Goal: Register for event/course

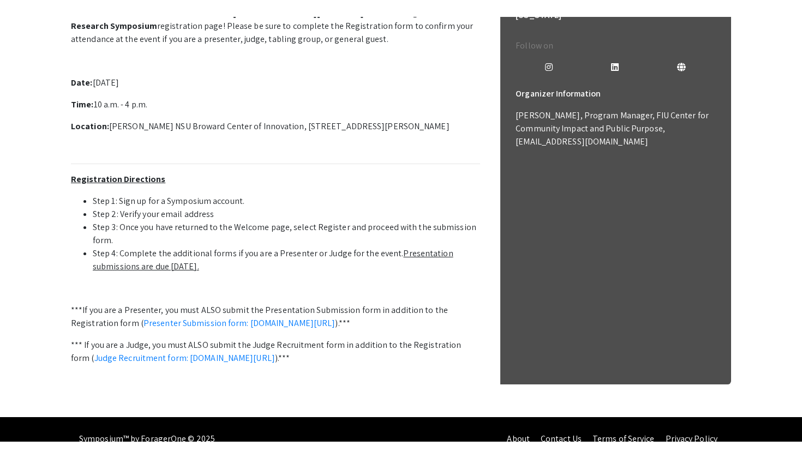
scroll to position [312, 0]
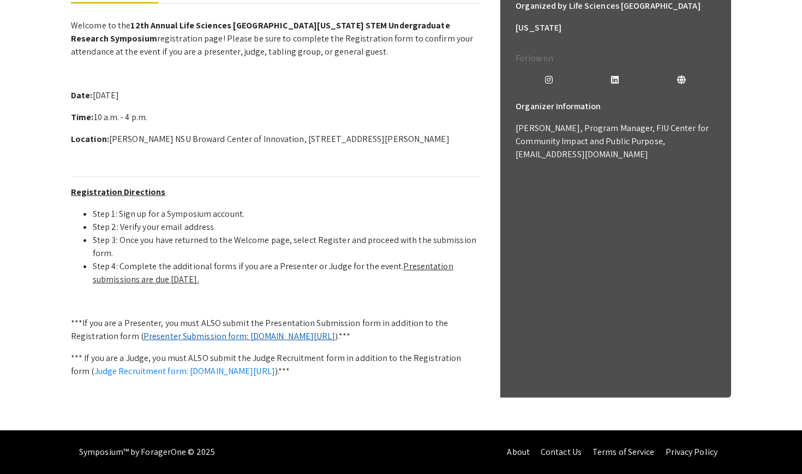
click at [285, 330] on link "Presenter Submission form: [DOMAIN_NAME][URL]" at bounding box center [240, 335] width 192 height 11
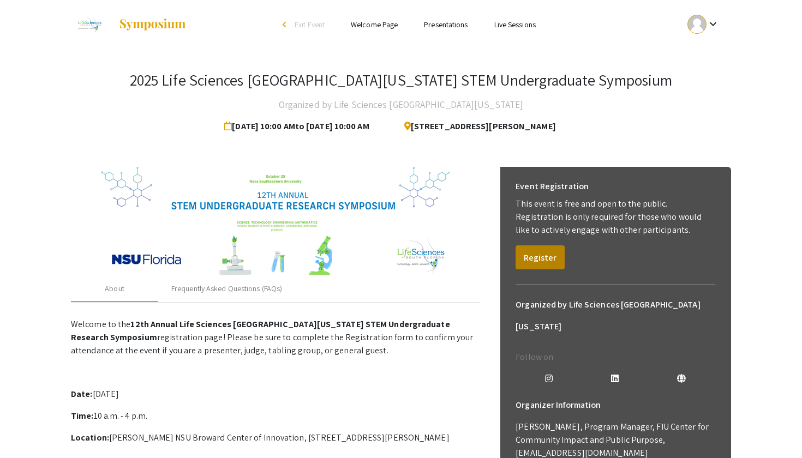
scroll to position [0, 0]
click at [541, 255] on button "Register" at bounding box center [540, 258] width 49 height 24
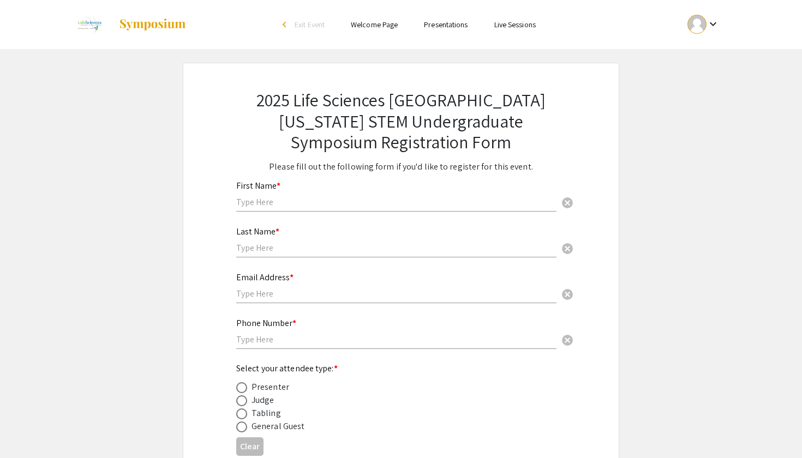
click at [389, 190] on div "First Name * cancel" at bounding box center [396, 190] width 320 height 41
type input "[PERSON_NAME]"
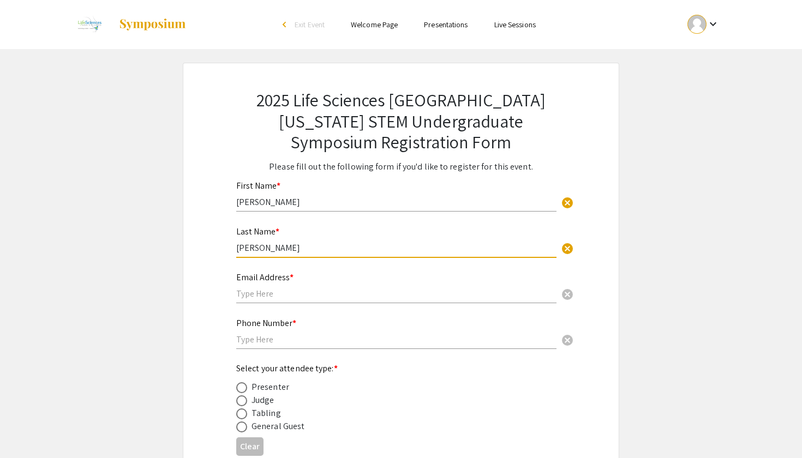
type input "[PERSON_NAME]"
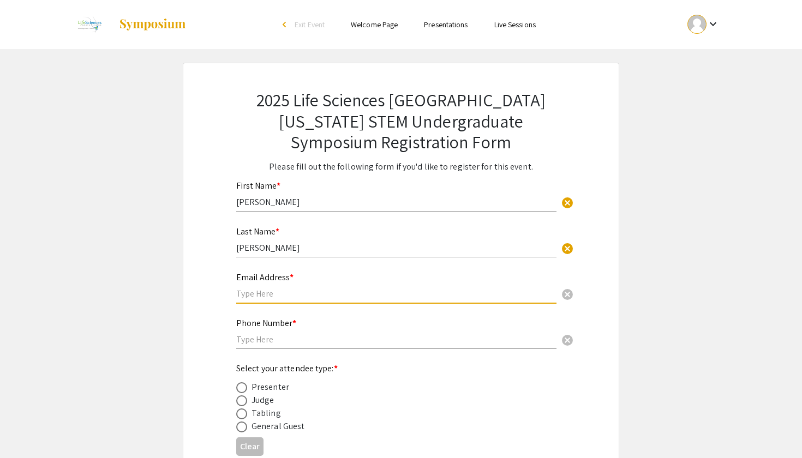
type input "a"
click at [342, 298] on input "a" at bounding box center [396, 293] width 320 height 11
type input "[EMAIL_ADDRESS][DOMAIN_NAME]"
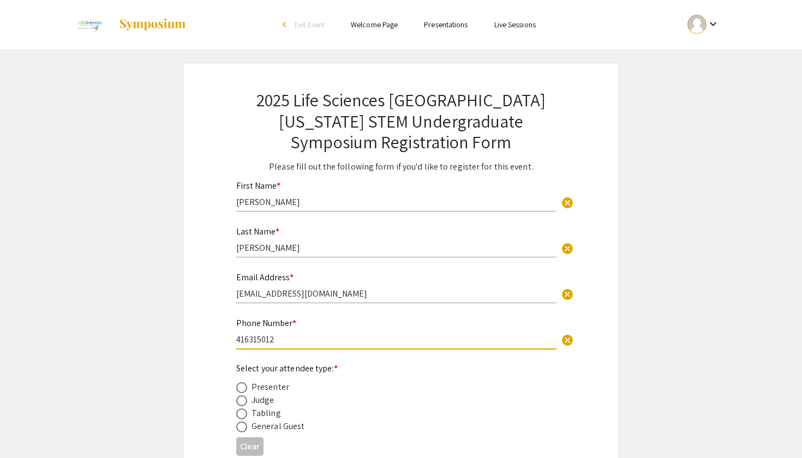
type input "4163150129"
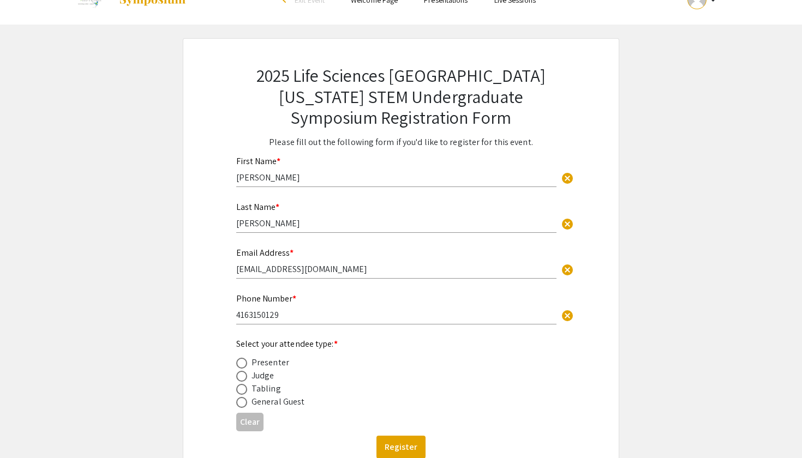
scroll to position [39, 0]
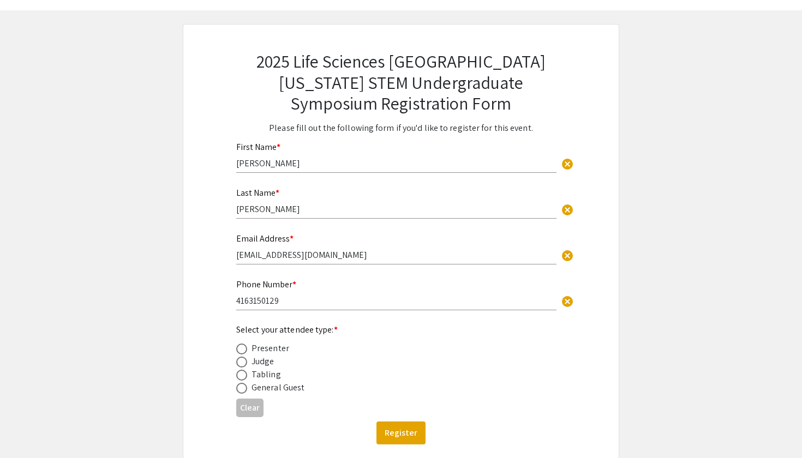
click at [267, 354] on div "Presenter" at bounding box center [271, 348] width 38 height 13
click at [267, 350] on div "Presenter" at bounding box center [271, 348] width 38 height 13
click at [251, 349] on label at bounding box center [243, 349] width 15 height 11
click at [247, 349] on input "radio" at bounding box center [241, 349] width 11 height 11
radio input "true"
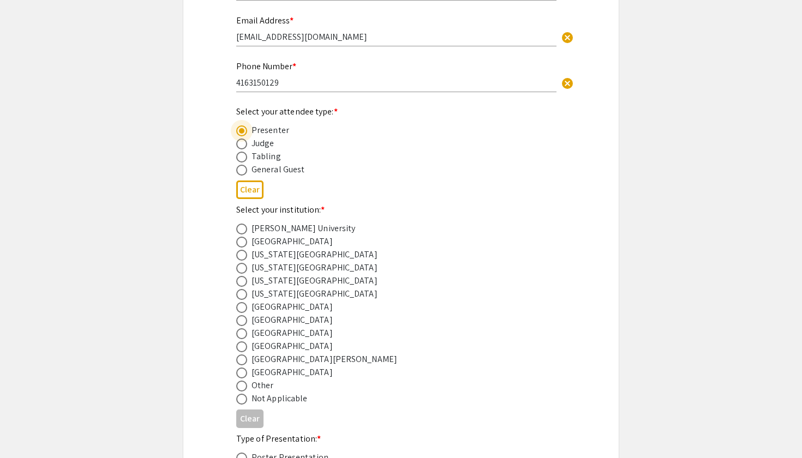
scroll to position [258, 0]
click at [241, 339] on span at bounding box center [241, 333] width 11 height 11
click at [241, 339] on input "radio" at bounding box center [241, 333] width 11 height 11
radio input "true"
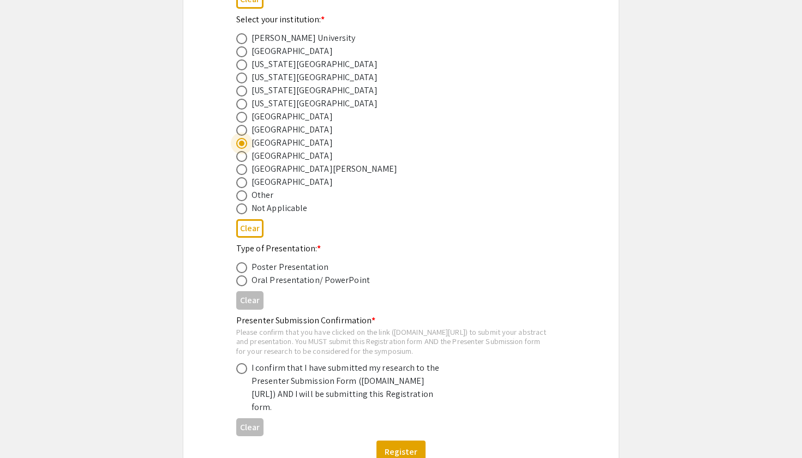
scroll to position [454, 0]
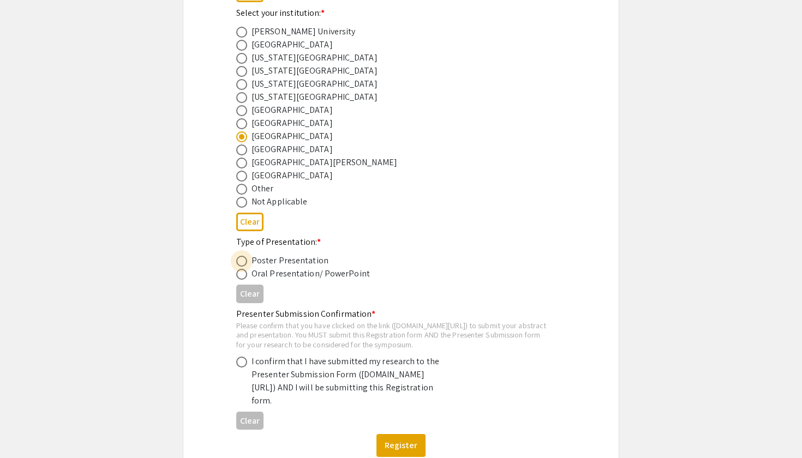
click at [242, 262] on span at bounding box center [241, 261] width 11 height 11
click at [242, 262] on input "radio" at bounding box center [241, 261] width 11 height 11
radio input "true"
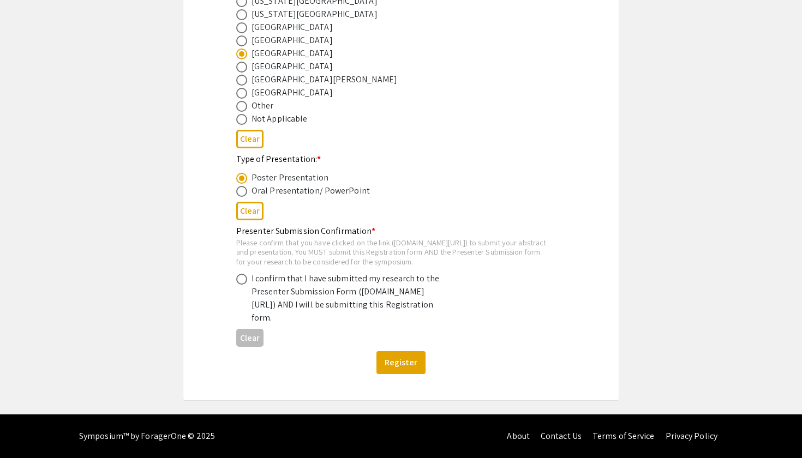
scroll to position [559, 0]
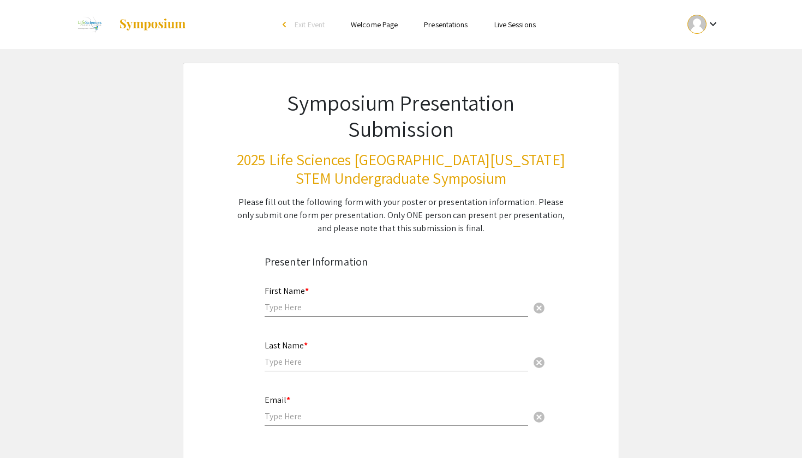
click at [361, 293] on div "First Name * cancel" at bounding box center [397, 296] width 264 height 41
click at [350, 300] on div "First Name * cancel" at bounding box center [397, 296] width 264 height 41
click at [299, 311] on input "Andrew Sourial" at bounding box center [397, 307] width 264 height 11
type input "[PERSON_NAME]"
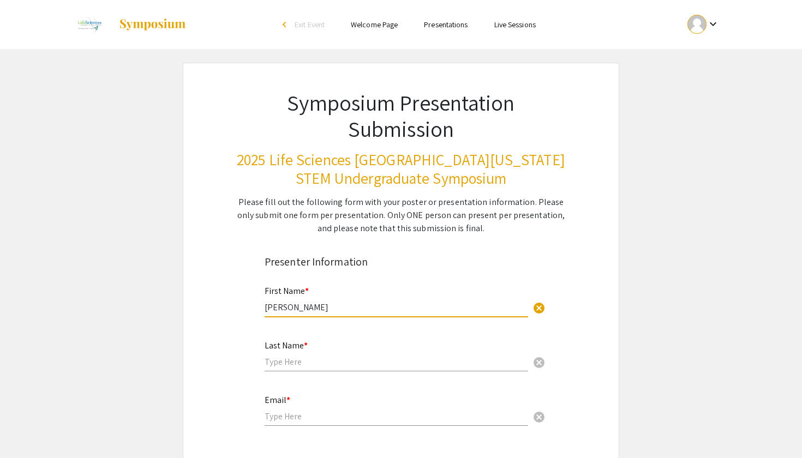
click at [295, 344] on mat-label "Last Name *" at bounding box center [286, 345] width 43 height 11
paste input "[PERSON_NAME]"
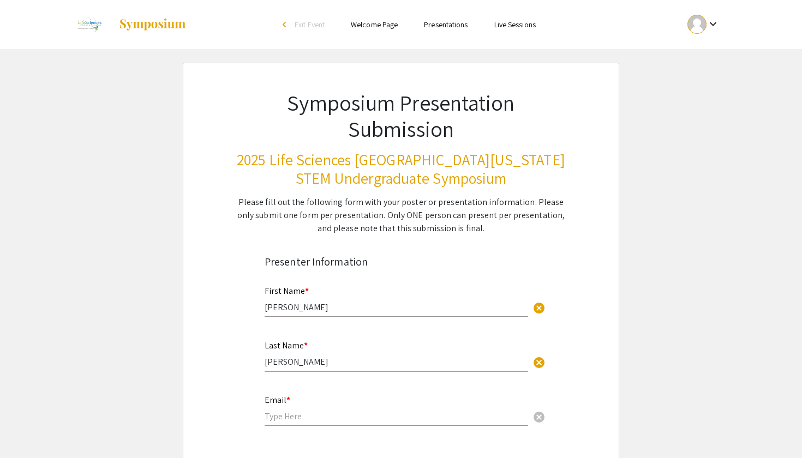
type input "[PERSON_NAME]"
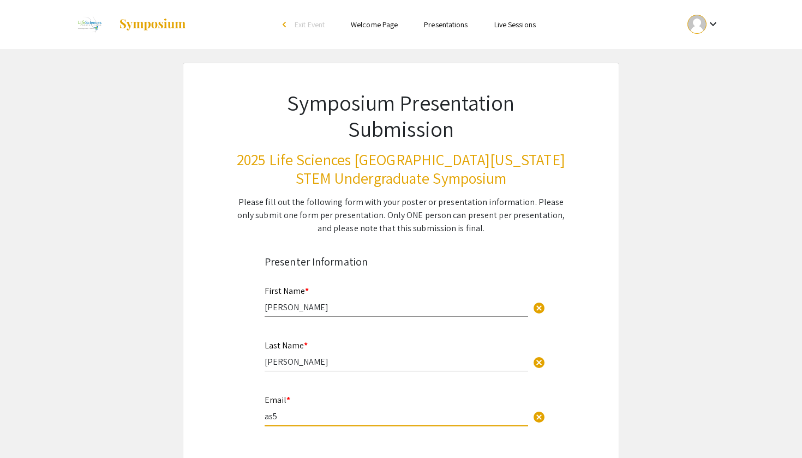
type input "as59"
type input "[EMAIL_ADDRESS][DOMAIN_NAME]"
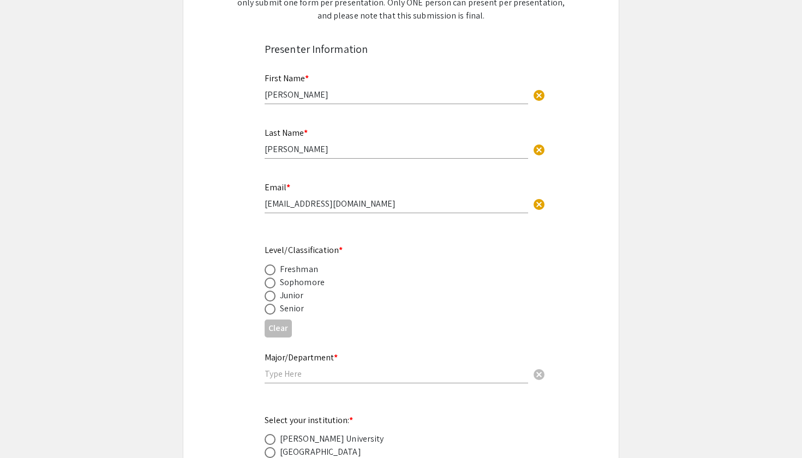
click at [361, 277] on div "Sophomore" at bounding box center [392, 282] width 255 height 13
click at [265, 294] on span at bounding box center [270, 296] width 11 height 11
click at [265, 294] on input "radio" at bounding box center [270, 296] width 11 height 11
radio input "true"
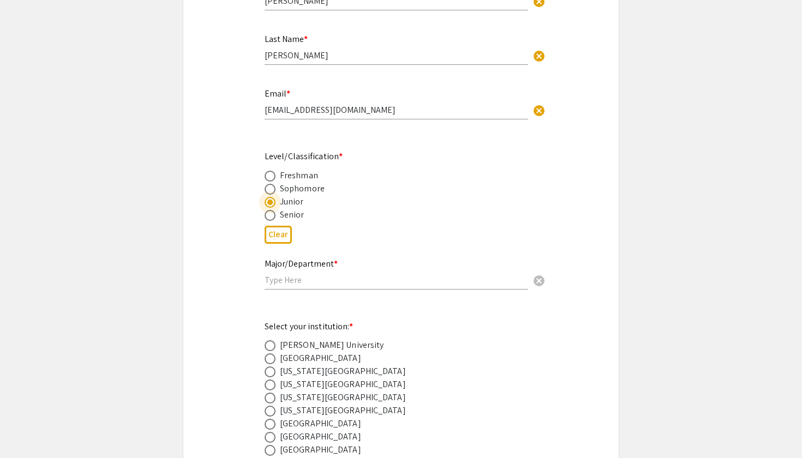
scroll to position [313, 0]
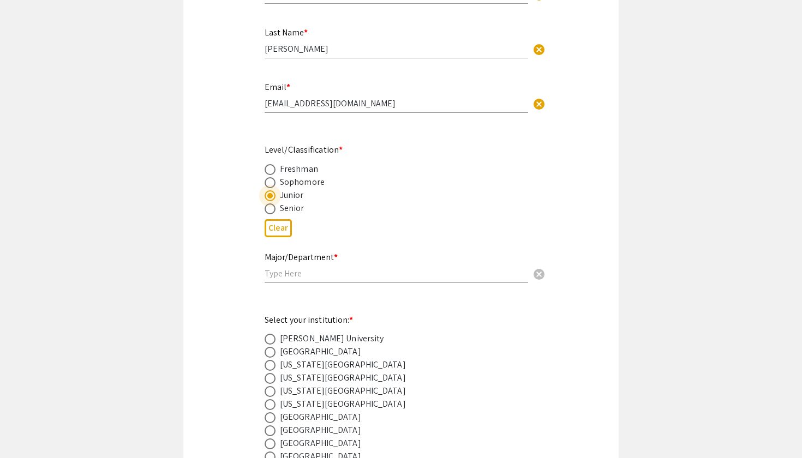
click at [287, 276] on input "text" at bounding box center [397, 273] width 264 height 11
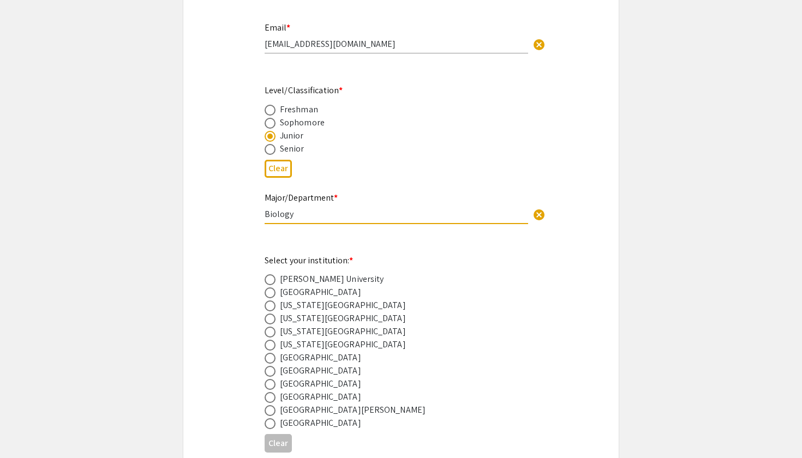
scroll to position [390, 0]
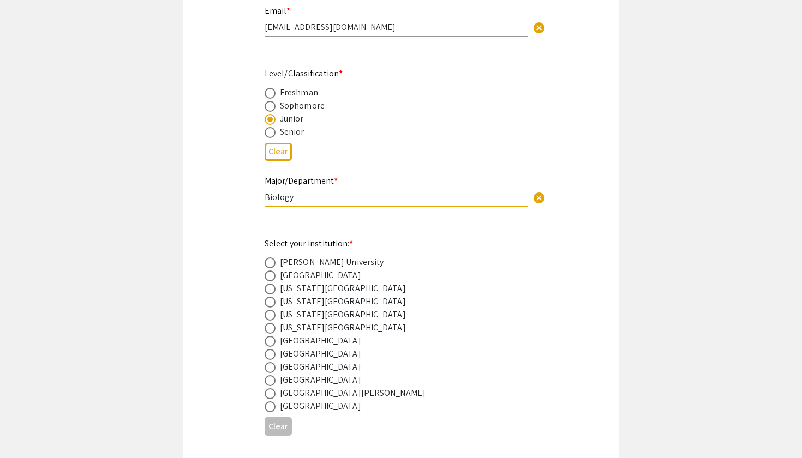
type input "Biology"
click at [273, 371] on span at bounding box center [270, 367] width 11 height 11
click at [273, 371] on input "radio" at bounding box center [270, 367] width 11 height 11
radio input "true"
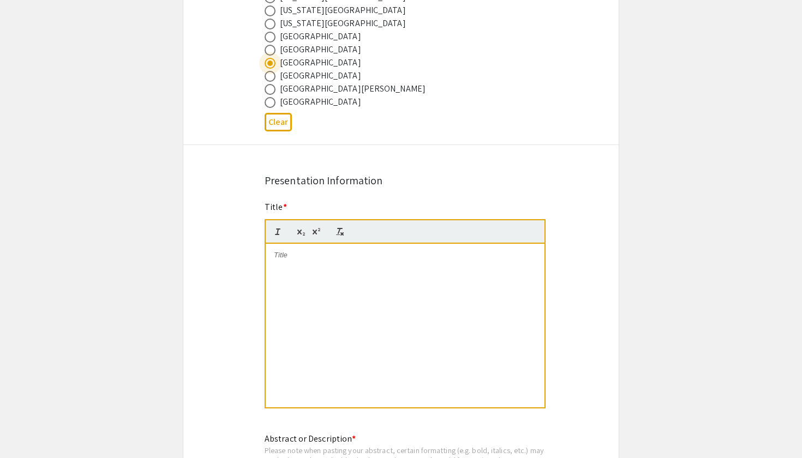
click at [321, 278] on div at bounding box center [405, 326] width 279 height 164
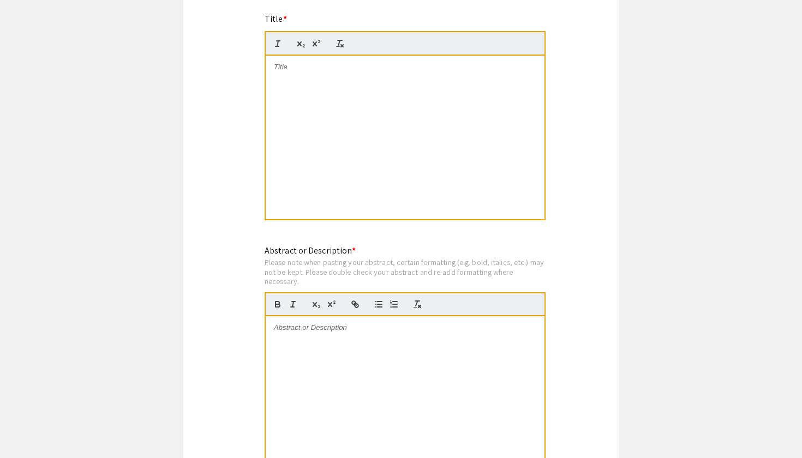
scroll to position [773, 0]
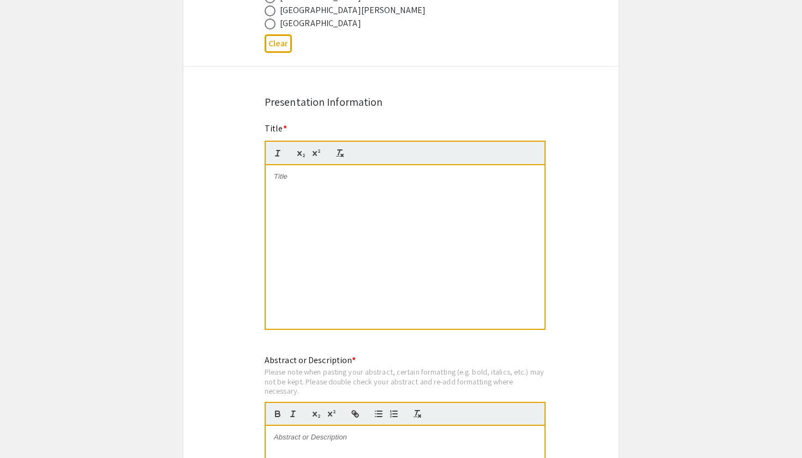
click at [403, 217] on div at bounding box center [405, 247] width 279 height 164
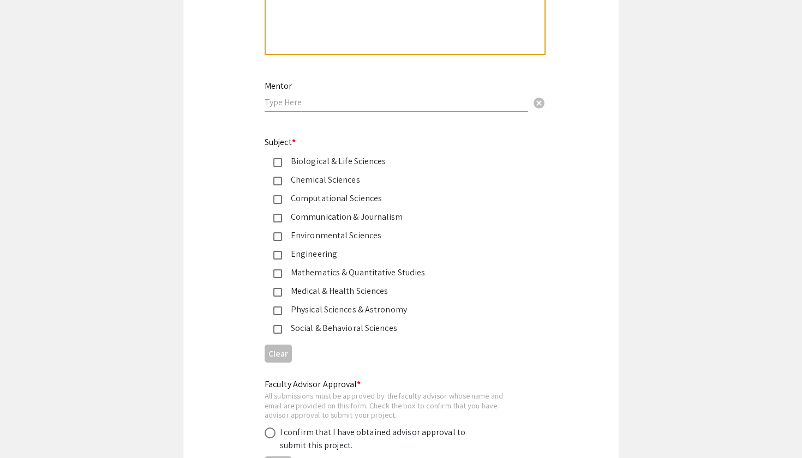
scroll to position [1315, 0]
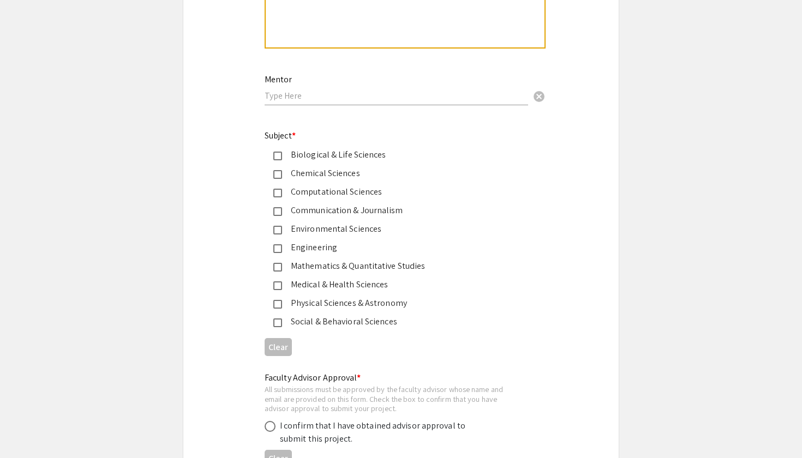
click at [363, 170] on div "Chemical Sciences" at bounding box center [396, 173] width 229 height 13
click at [362, 171] on div "Chemical Sciences" at bounding box center [396, 173] width 229 height 13
click at [360, 155] on div "Biological & Life Sciences" at bounding box center [396, 154] width 229 height 13
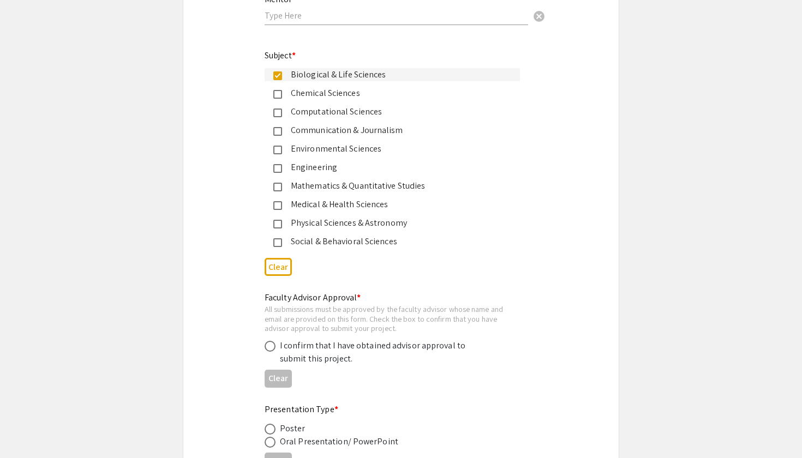
scroll to position [1404, 0]
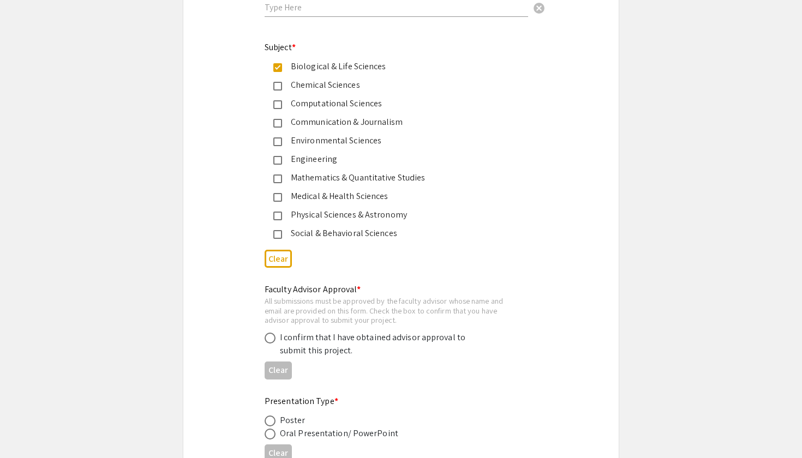
click at [266, 338] on span at bounding box center [270, 338] width 11 height 11
click at [266, 338] on input "radio" at bounding box center [270, 338] width 11 height 11
radio input "true"
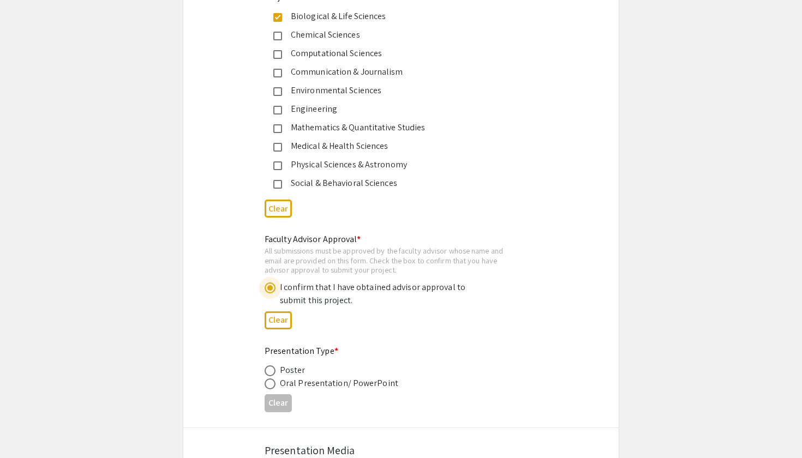
click at [275, 371] on span at bounding box center [270, 371] width 11 height 11
click at [275, 371] on input "radio" at bounding box center [270, 371] width 11 height 11
radio input "true"
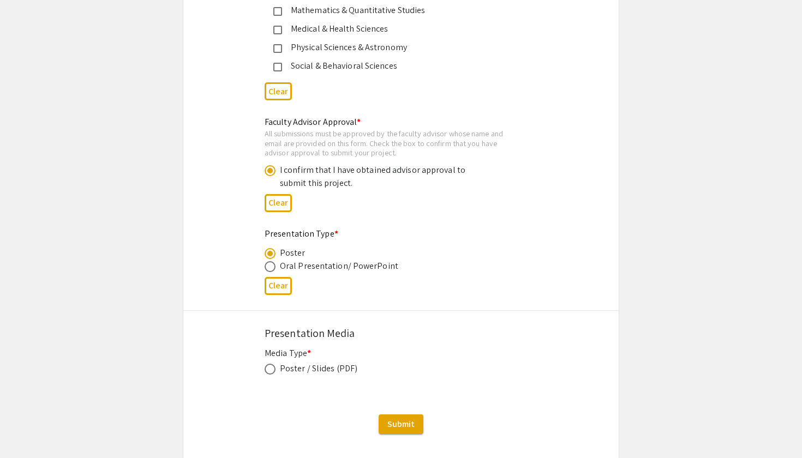
scroll to position [1589, 0]
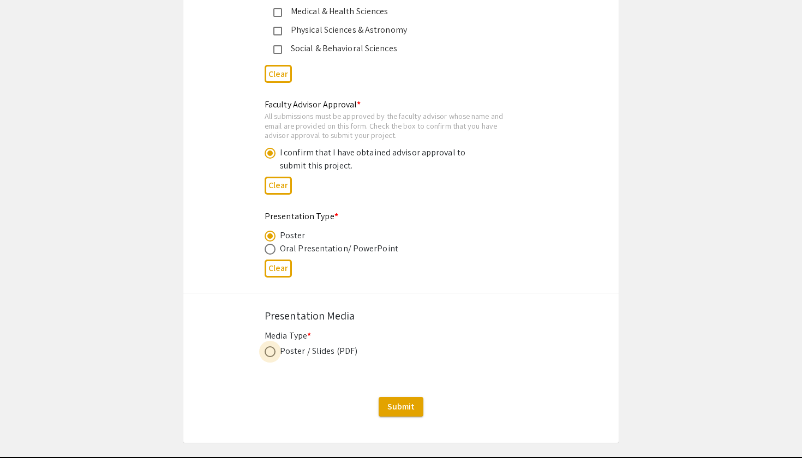
click at [270, 354] on span at bounding box center [270, 352] width 11 height 11
click at [270, 354] on input "radio" at bounding box center [270, 352] width 11 height 11
radio input "true"
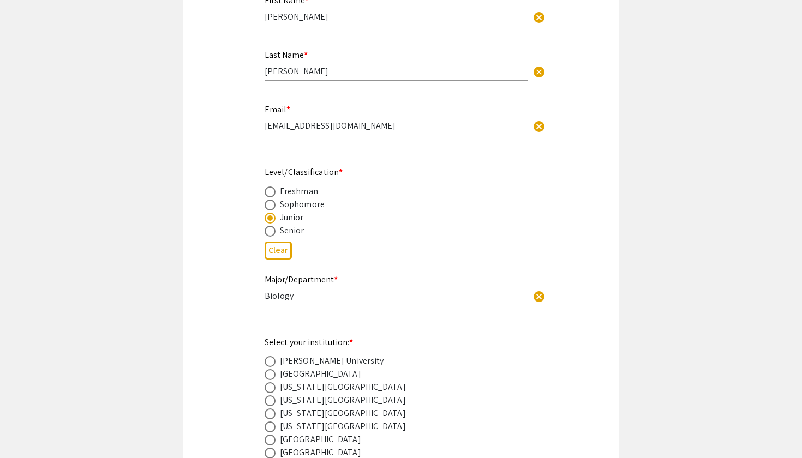
scroll to position [302, 0]
